Goal: Task Accomplishment & Management: Use online tool/utility

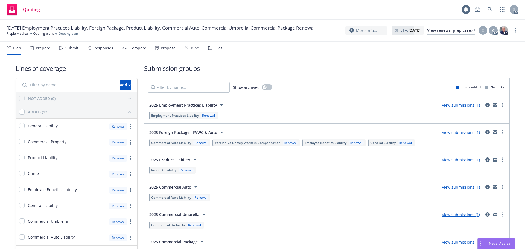
click at [67, 50] on div "Submit" at bounding box center [71, 48] width 13 height 4
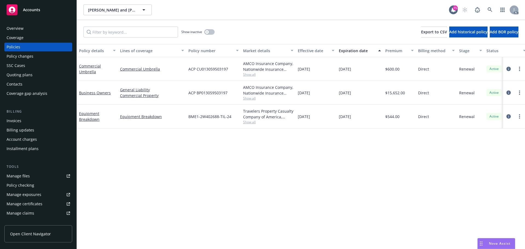
click at [315, 150] on div "Policy details Lines of coverage Policy number Market details Effective date Ex…" at bounding box center [301, 146] width 448 height 205
click at [37, 29] on div "Overview" at bounding box center [38, 28] width 63 height 9
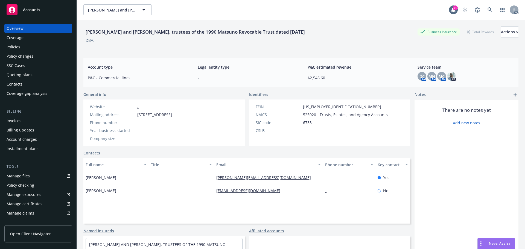
click at [192, 213] on div "Full name Title Email Phone number Key contact Janet Louie - janet@greenvalleyf…" at bounding box center [246, 191] width 327 height 66
click at [22, 178] on div "Manage files" at bounding box center [18, 176] width 23 height 9
click at [36, 184] on div "Policy checking" at bounding box center [38, 185] width 63 height 9
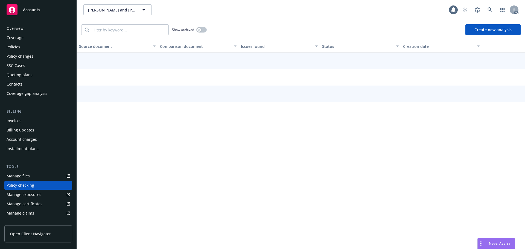
scroll to position [52, 0]
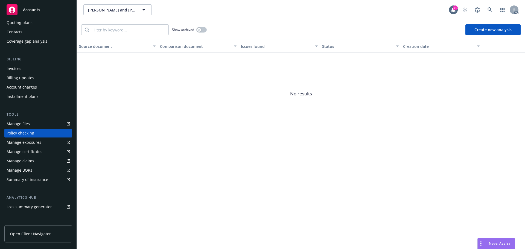
click at [39, 145] on div "Manage exposures" at bounding box center [24, 142] width 35 height 9
click at [41, 142] on link "Manage exposures" at bounding box center [38, 142] width 68 height 9
click at [30, 99] on div "Installment plans" at bounding box center [23, 96] width 32 height 9
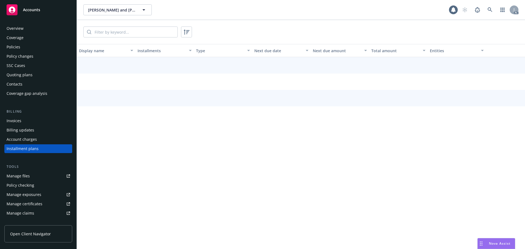
scroll to position [16, 0]
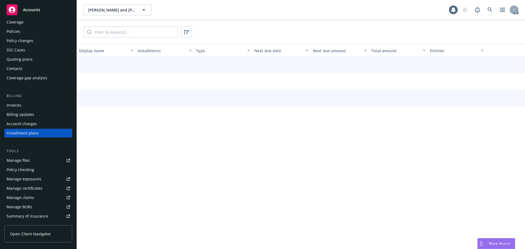
click at [30, 90] on div "Overview Coverage Policies Policy changes SSC Cases Quoting plans Contacts Cove…" at bounding box center [38, 160] width 68 height 304
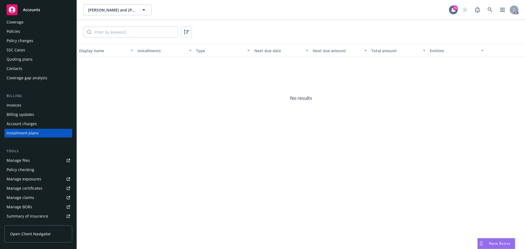
drag, startPoint x: 31, startPoint y: 122, endPoint x: 31, endPoint y: 126, distance: 3.6
click at [31, 123] on div "Account charges" at bounding box center [22, 124] width 30 height 9
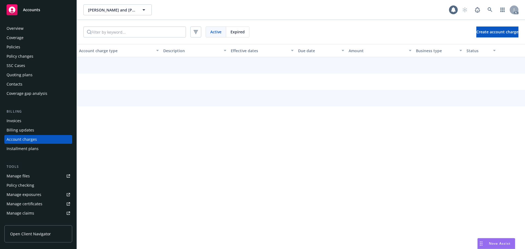
scroll to position [6, 0]
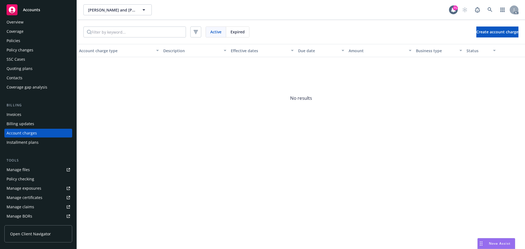
click at [34, 126] on div "Billing updates" at bounding box center [38, 124] width 63 height 9
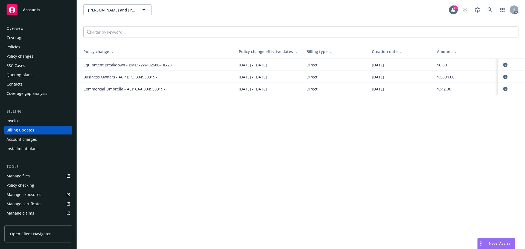
click at [32, 48] on div "Policies" at bounding box center [38, 47] width 63 height 9
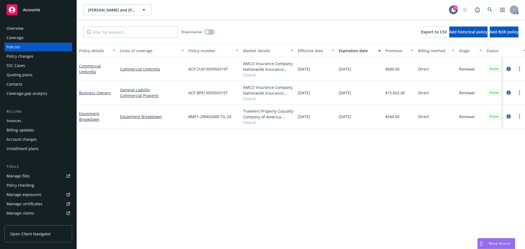
click at [372, 184] on div "Policy details Lines of coverage Policy number Market details Effective date Ex…" at bounding box center [301, 146] width 448 height 205
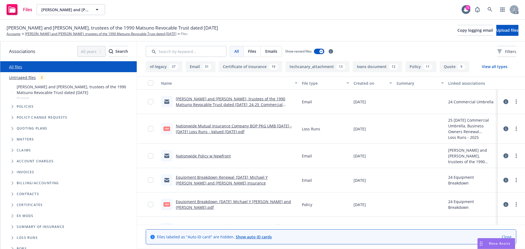
click at [244, 202] on link "Equipment Breakdown_12-01-2024_Michael Y Matsuno and Tomi Matsuno.pdf" at bounding box center [233, 204] width 115 height 11
click at [198, 50] on input "Search by keyword..." at bounding box center [186, 51] width 81 height 11
paste input "Equipment"
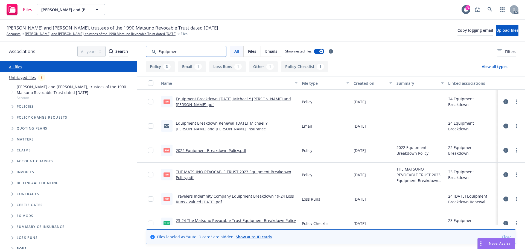
click at [195, 50] on input "Search by keyword..." at bounding box center [186, 51] width 81 height 11
paste input "Schedule"
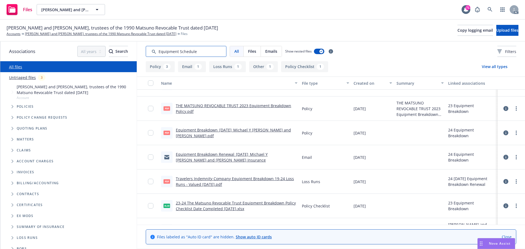
scroll to position [27, 0]
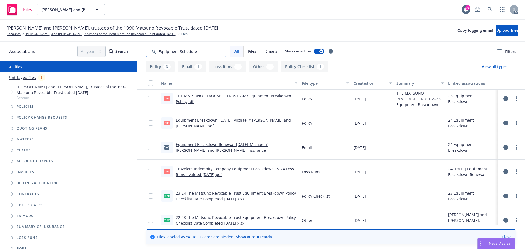
type input "Equipment Schedule"
click at [264, 145] on link "Equipment Breakdown Renewal_12-01-2024_Michael Y Matsuno and Tomi Matsuno_Newfr…" at bounding box center [222, 147] width 92 height 11
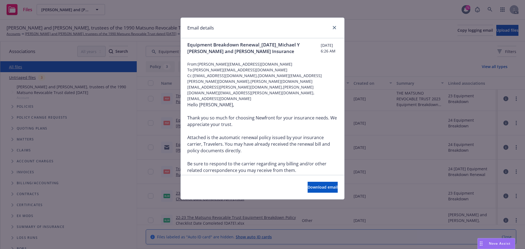
scroll to position [0, 0]
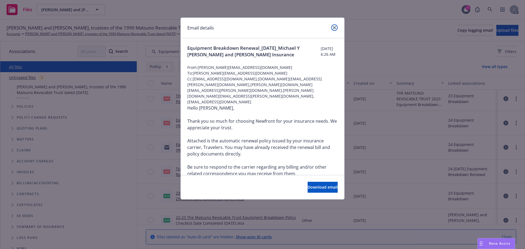
click at [336, 27] on icon "close" at bounding box center [334, 27] width 3 height 3
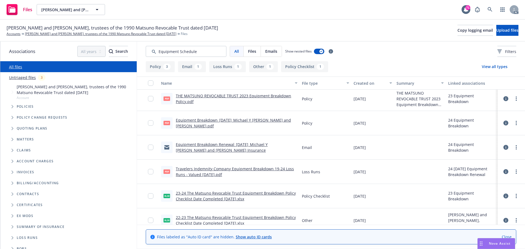
click at [361, 30] on div "Michael Y Matsuno and Tomi Matsuno, trustees of the 1990 Matsuno Revocable Trus…" at bounding box center [263, 30] width 512 height 12
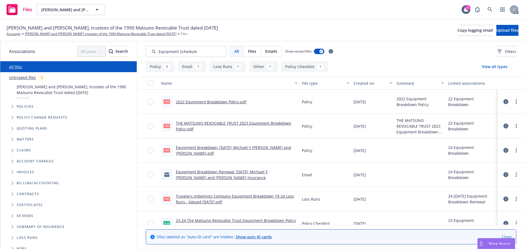
click at [265, 147] on link "Equipment Breakdown_12-01-2024_Michael Y Matsuno and Tomi Matsuno.pdf" at bounding box center [233, 150] width 115 height 11
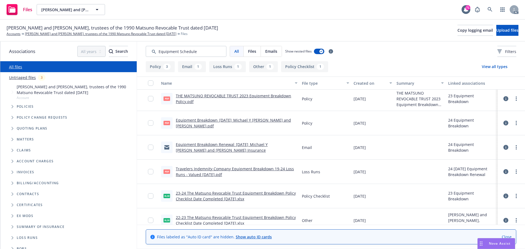
scroll to position [35, 0]
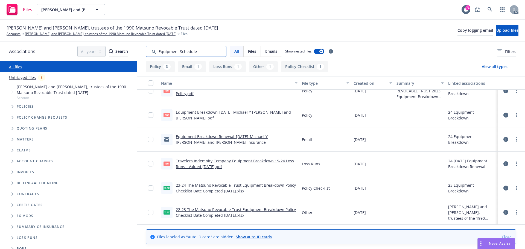
click at [205, 52] on input "Search by keyword..." at bounding box center [186, 51] width 81 height 11
drag, startPoint x: 197, startPoint y: 51, endPoint x: 125, endPoint y: 52, distance: 72.2
click at [125, 52] on div "Associations All years 2027 2026 2025 2024 2023 2022 2021 2020 2019 2018 2017 2…" at bounding box center [262, 146] width 525 height 208
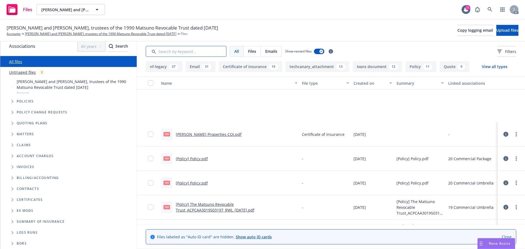
scroll to position [3392, 0]
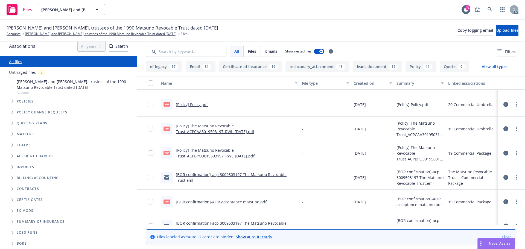
click at [13, 102] on icon "Tree Example" at bounding box center [12, 101] width 2 height 3
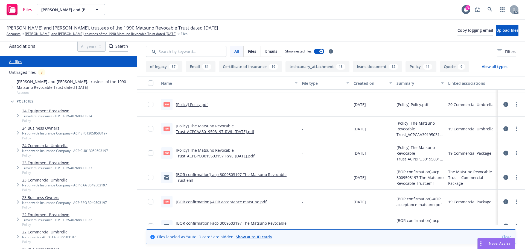
click at [40, 114] on link "24 Equipment Breakdown" at bounding box center [57, 111] width 70 height 6
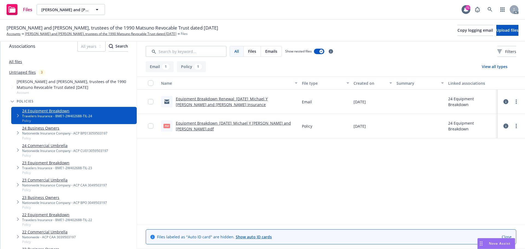
click at [404, 184] on div "Name File type Created on Summary Linked associations Equipment Breakdown Renew…" at bounding box center [331, 151] width 388 height 148
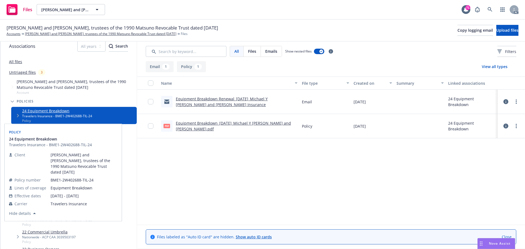
click at [283, 190] on div "Name File type Created on Summary Linked associations Equipment Breakdown Renew…" at bounding box center [331, 151] width 388 height 148
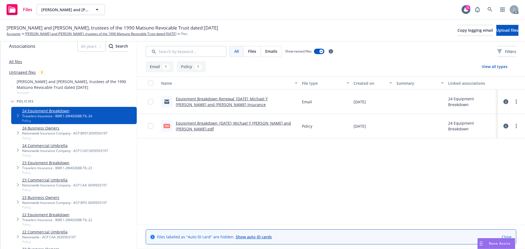
click at [54, 163] on link "23 Equipment Breakdown" at bounding box center [57, 163] width 70 height 6
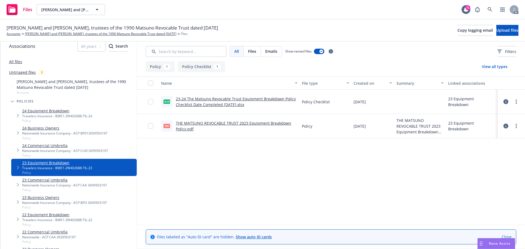
click at [214, 197] on div "Name File type Created on Summary Linked associations xlsx 23-24 The Matsuno Re…" at bounding box center [331, 151] width 388 height 148
click at [54, 217] on link "22 Equipment Breakdown" at bounding box center [57, 215] width 70 height 6
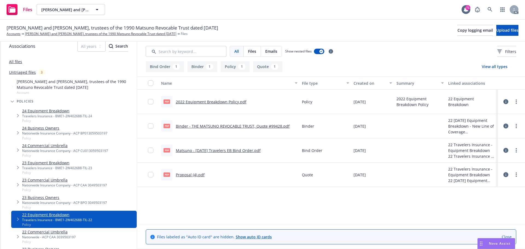
click at [229, 125] on link "Binder - THE MATSUNO REVOCABLE TRUST, Quote #99428.pdf" at bounding box center [233, 126] width 114 height 5
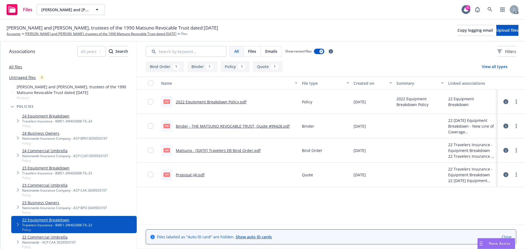
click at [304, 200] on div "Name File type Created on Summary Linked associations pdf 2022 Equipment Breakd…" at bounding box center [331, 151] width 388 height 148
click at [46, 117] on link "24 Equipment Breakdown" at bounding box center [57, 116] width 70 height 6
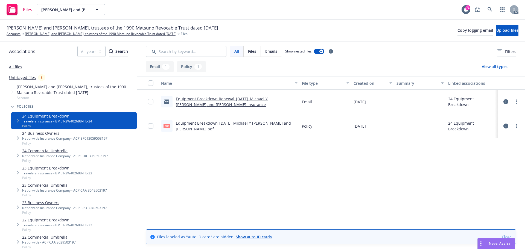
click at [314, 164] on div "Name File type Created on Summary Linked associations Equipment Breakdown Renew…" at bounding box center [331, 151] width 388 height 148
click at [243, 155] on div "Name File type Created on Summary Linked associations Equipment Breakdown Renew…" at bounding box center [331, 151] width 388 height 148
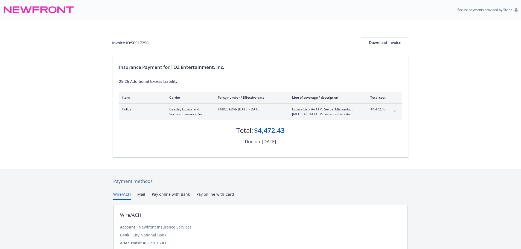
click at [54, 103] on div "Invoice ID: 50017256 Download Invoice Insurance Payment for TOZ Entertainment, …" at bounding box center [260, 94] width 521 height 149
